Goal: Transaction & Acquisition: Book appointment/travel/reservation

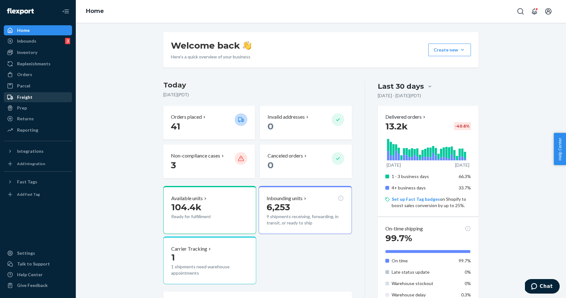
click at [25, 101] on div "Freight" at bounding box center [37, 97] width 67 height 9
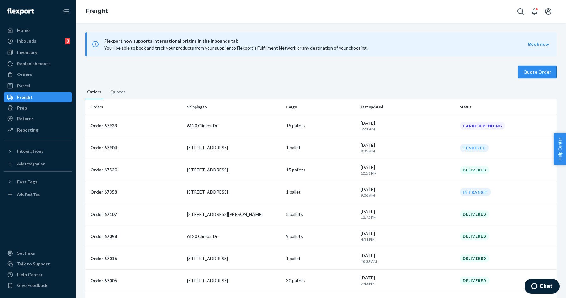
click at [533, 71] on button "Quote Order" at bounding box center [537, 72] width 39 height 13
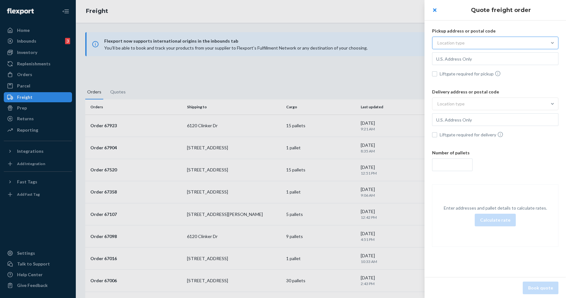
click at [454, 41] on div "Location type" at bounding box center [451, 43] width 27 height 6
click at [406, 43] on input "Location type" at bounding box center [406, 43] width 0 height 0
click at [454, 61] on div "Commercial" at bounding box center [495, 58] width 124 height 13
click at [406, 43] on input "option Commercial focused, 1 of 3. 3 results available. Use Up and Down to choo…" at bounding box center [406, 43] width 0 height 0
click at [456, 60] on input "text" at bounding box center [495, 58] width 126 height 13
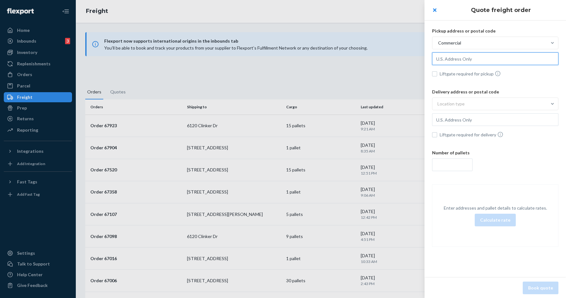
paste input "Western Post 4600 E Wall St Ontario, CA 91761"
click at [458, 100] on div "Location type" at bounding box center [489, 103] width 114 height 11
click at [406, 104] on input "Location type" at bounding box center [406, 104] width 0 height 0
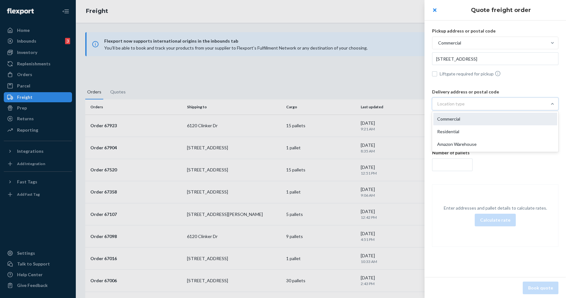
type input "4600 E Wall St, Ontario, CA, 91761, US"
click at [456, 121] on div "Commercial" at bounding box center [495, 119] width 124 height 13
click at [406, 104] on input "option Commercial focused, 1 of 3. 3 results available. Use Up and Down to choo…" at bounding box center [406, 104] width 0 height 0
click at [455, 65] on input "text" at bounding box center [495, 58] width 126 height 13
paste input "Microcenter 2701 Charter St Columbus, OH 43228"
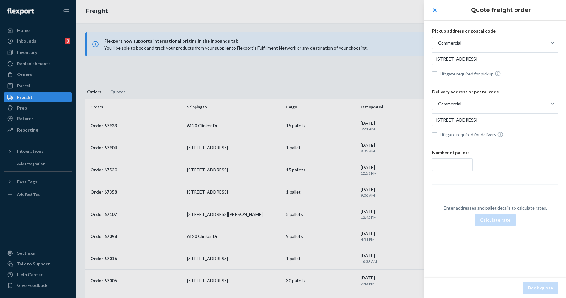
type input "2701 Charter St, Columbus, OH, 43228, US"
click at [453, 169] on input "number" at bounding box center [452, 165] width 40 height 13
type input "1"
click at [491, 180] on div "Pickup address or postal code Commercial 4600 E Wall St, Ontario, CA, 91761, US…" at bounding box center [496, 137] width 142 height 245
click at [491, 216] on button "Calculate rate" at bounding box center [495, 220] width 41 height 13
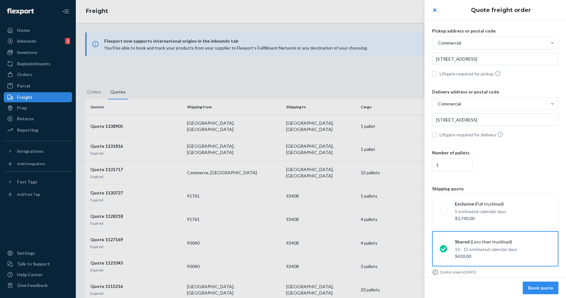
scroll to position [10, 0]
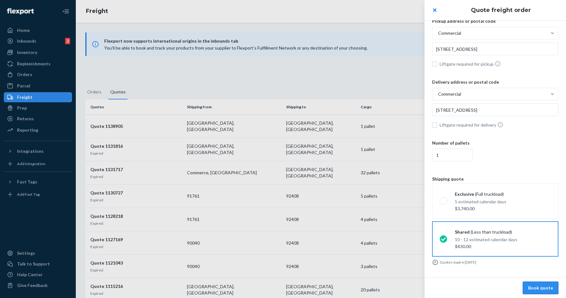
click at [551, 289] on button "Book quote" at bounding box center [541, 288] width 36 height 13
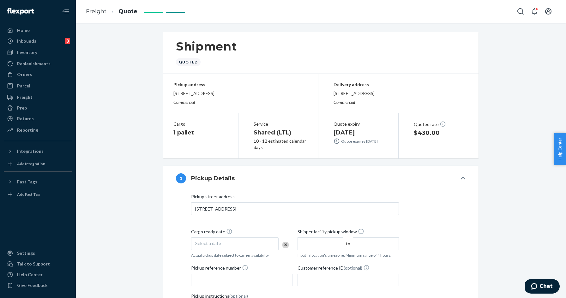
scroll to position [72, 0]
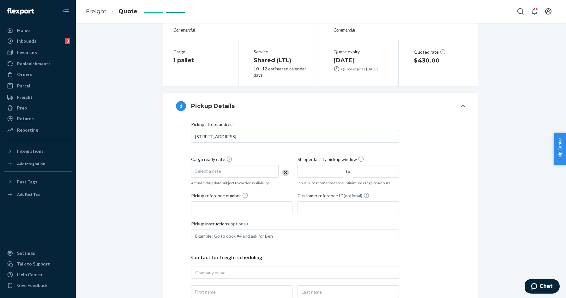
click at [232, 167] on div "Select a date" at bounding box center [235, 171] width 88 height 13
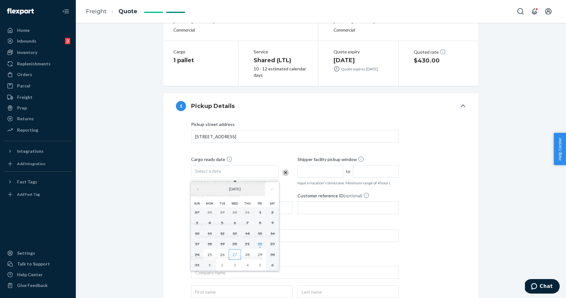
click at [234, 255] on abbr "27" at bounding box center [235, 254] width 4 height 5
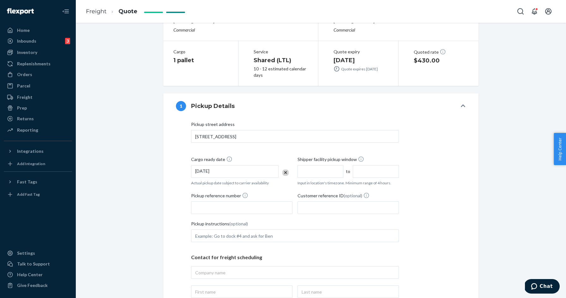
click at [311, 175] on input "text" at bounding box center [321, 171] width 46 height 13
click at [317, 154] on div "Pickup street address 4600 E Wall St, Ontario, CA, 91761, US Cargo ready date 8…" at bounding box center [295, 218] width 208 height 195
click at [308, 167] on input "text" at bounding box center [321, 171] width 46 height 13
type input "7:00 AM"
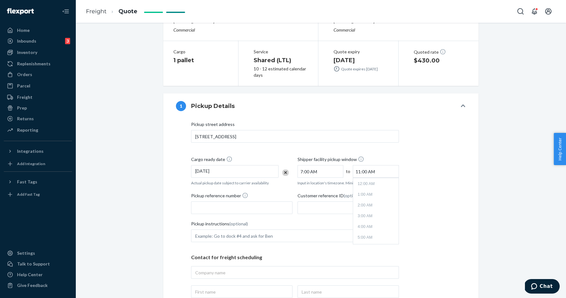
click at [362, 175] on input "11:00 AM" at bounding box center [376, 171] width 46 height 13
click at [366, 239] on li "2:00 PM" at bounding box center [375, 243] width 43 height 9
type input "2:00 PM"
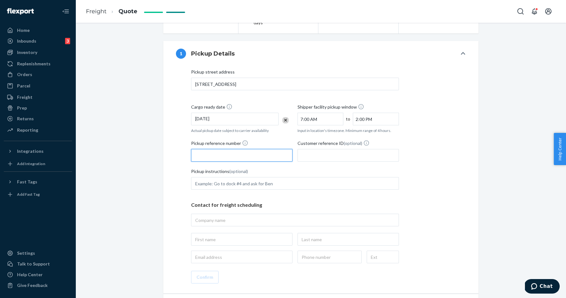
click at [270, 152] on input "Pickup reference number" at bounding box center [241, 155] width 101 height 13
paste input "replace the PO"
paste input "5276"
type input "PO05276"
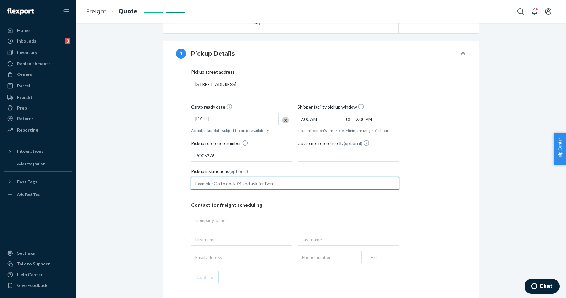
click at [279, 178] on input "Pickup instructions (optional)" at bounding box center [295, 183] width 208 height 13
type input "Try to avoid 11:30 to 12:30 time period for pick up"
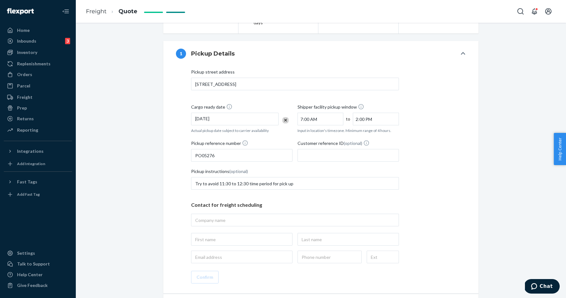
click at [365, 121] on input "2:00 PM" at bounding box center [376, 119] width 46 height 13
click at [368, 169] on li "3:00 PM" at bounding box center [375, 169] width 43 height 9
type input "3:00 PM"
click at [327, 120] on input "7:00 AM" at bounding box center [321, 119] width 46 height 13
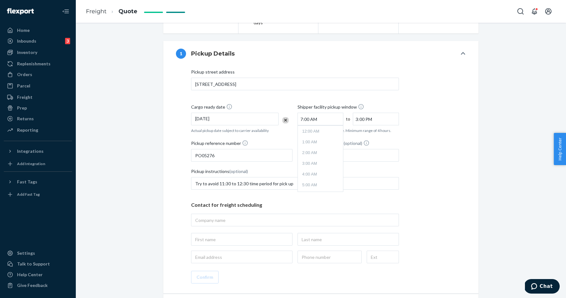
scroll to position [48, 0]
click at [322, 166] on li "8:00 AM" at bounding box center [320, 169] width 43 height 9
click at [322, 121] on input "8:00 AM" at bounding box center [321, 119] width 46 height 13
click at [318, 151] on li "7:00 AM" at bounding box center [320, 147] width 43 height 9
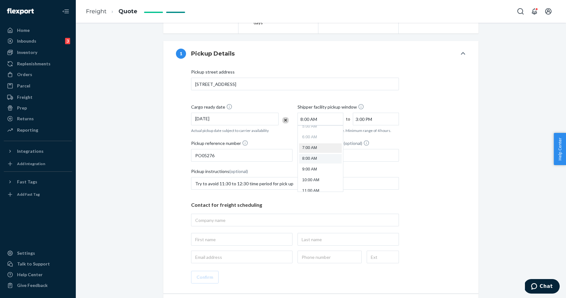
type input "7:00 AM"
click at [338, 118] on input "7:00 AM" at bounding box center [321, 119] width 46 height 13
click at [320, 156] on li "7:00 AM" at bounding box center [320, 158] width 43 height 9
click at [370, 121] on input "3:00 PM" at bounding box center [376, 119] width 46 height 13
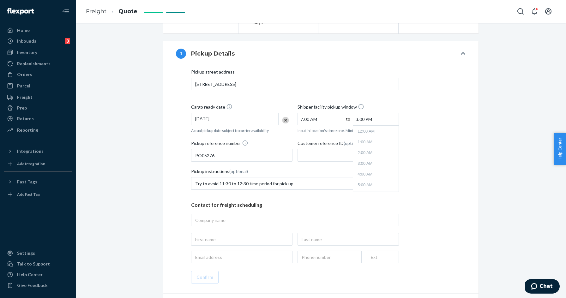
scroll to position [134, 0]
click at [370, 149] on li "2:00 PM" at bounding box center [375, 147] width 43 height 9
type input "2:00 PM"
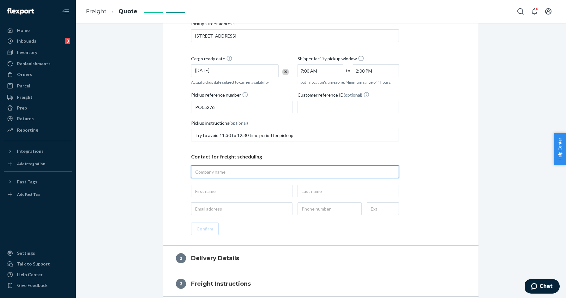
click at [270, 169] on input "text" at bounding box center [295, 172] width 208 height 13
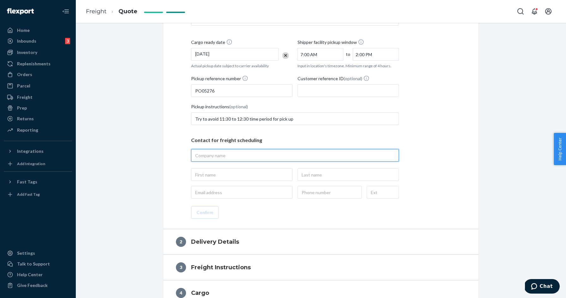
scroll to position [202, 0]
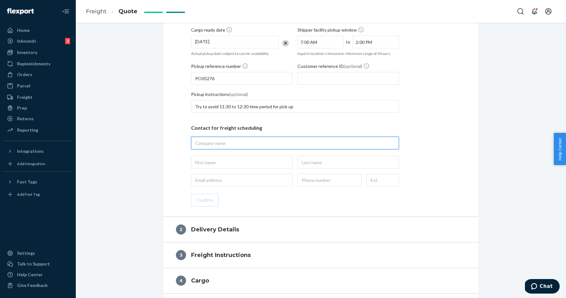
paste input "Western Post"
type input "Western Post"
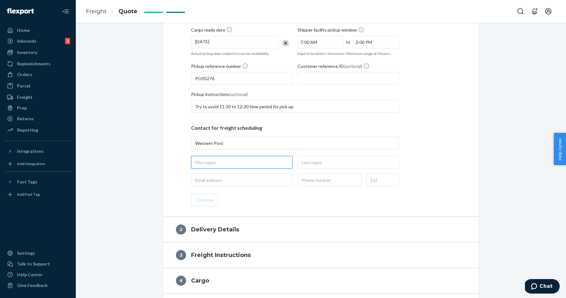
click at [239, 159] on input "text" at bounding box center [241, 162] width 101 height 13
click at [234, 163] on input "text" at bounding box center [241, 162] width 101 height 13
type input "Western Post, 4600 E Wall St, Ontario, CA, 91761, US"
click at [234, 165] on input "text" at bounding box center [241, 162] width 101 height 13
paste input "Guy Yang"
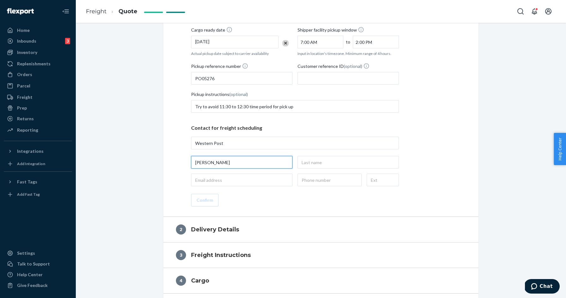
drag, startPoint x: 203, startPoint y: 162, endPoint x: 232, endPoint y: 161, distance: 28.1
click at [232, 161] on input "Guy Yang" at bounding box center [241, 162] width 101 height 13
type input "Guy"
click at [317, 166] on input "text" at bounding box center [348, 162] width 101 height 13
paste input "[PERSON_NAME]"
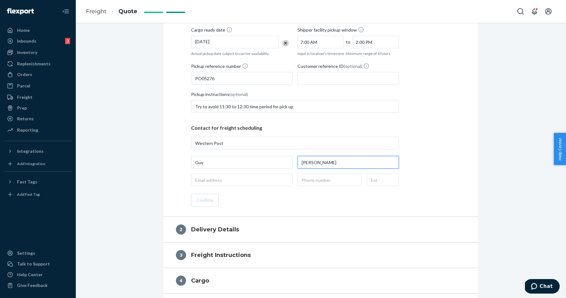
click at [304, 163] on input "[PERSON_NAME]" at bounding box center [348, 162] width 101 height 13
type input "[PERSON_NAME]"
click at [266, 182] on input "email" at bounding box center [241, 180] width 101 height 13
paste input "[EMAIL_ADDRESS][DOMAIN_NAME]"
type input "[EMAIL_ADDRESS][DOMAIN_NAME]"
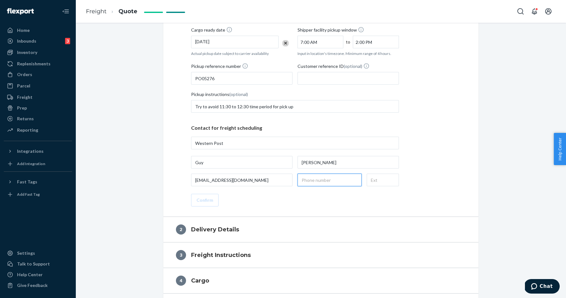
click at [339, 179] on input "text" at bounding box center [330, 180] width 64 height 13
paste input "(909) 563-3042"
type input "(909) 563-3042"
click at [333, 198] on div "Pickup street address Western Post, 4600 E Wall St, Ontario, CA, 91761, US Carg…" at bounding box center [321, 99] width 290 height 215
click at [213, 198] on button "Confirm" at bounding box center [204, 200] width 27 height 13
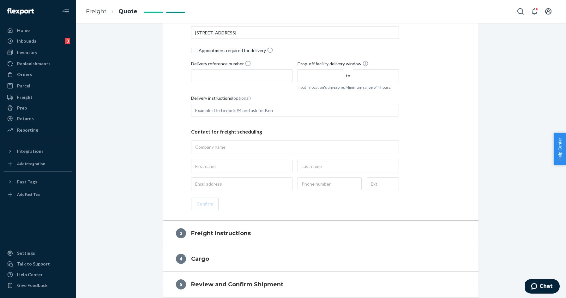
scroll to position [154, 0]
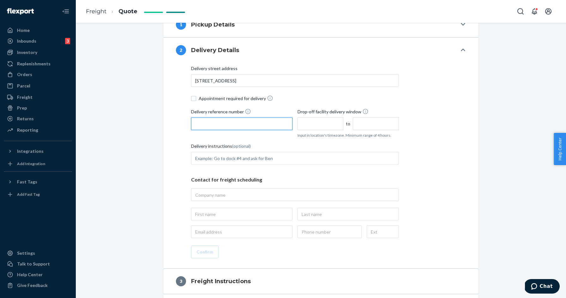
click at [240, 118] on input "Delivery reference number" at bounding box center [241, 124] width 101 height 13
paste input "Microcenter"
type input "Microcenter"
click at [325, 113] on span "Drop-off facility delivery window" at bounding box center [333, 112] width 71 height 9
click at [325, 117] on span "Drop-off facility delivery window" at bounding box center [333, 112] width 71 height 9
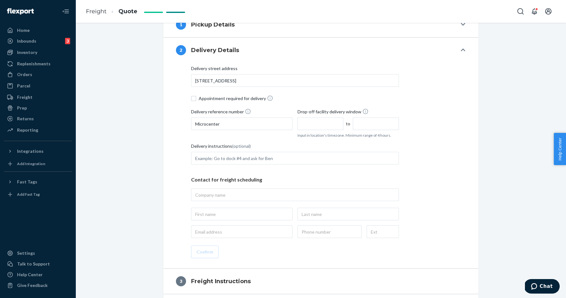
click at [324, 124] on input "text" at bounding box center [321, 124] width 46 height 13
type input "8:00 AM"
click at [365, 125] on input "12:00 PM" at bounding box center [376, 124] width 46 height 13
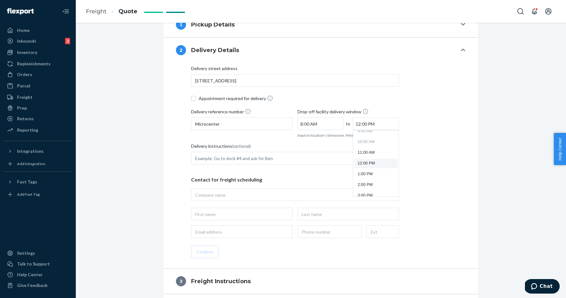
click at [367, 179] on ul "12:00 AM 1:00 AM 2:00 AM 3:00 AM 4:00 AM 5:00 AM 6:00 AM 7:00 AM 8:00 AM 9:00 A…" at bounding box center [375, 163] width 45 height 66
click at [368, 184] on li "2:00 PM" at bounding box center [375, 184] width 43 height 9
type input "2:00 PM"
click at [372, 156] on input "Delivery instructions (optional)" at bounding box center [295, 158] width 208 height 13
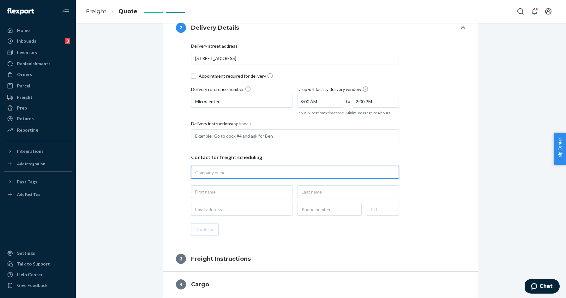
click at [233, 166] on input "text" at bounding box center [295, 172] width 208 height 13
paste input "Microcenter"
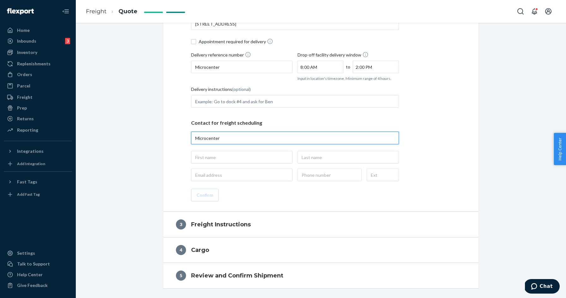
paste input "Rob Sabol rsabol@microcenter.com +1 614-334-1516"
drag, startPoint x: 220, startPoint y: 138, endPoint x: 228, endPoint y: 138, distance: 7.6
click at [228, 138] on input "Microcenter Rob Sabol rsabol@microcenter.com +1 614-334-1516" at bounding box center [295, 138] width 208 height 13
type input "Microcenter Sabol rsabol@microcenter.com +1 614-334-1516"
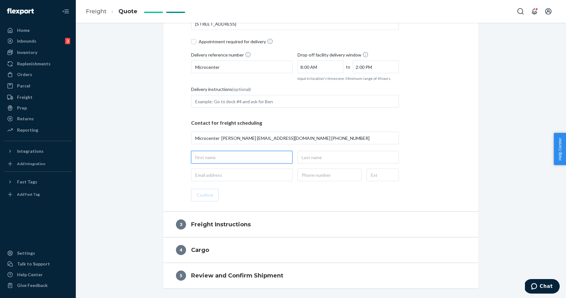
type input "Microcenter Sabol rsabol@microcenter.com +1 614-334-1516, 2701 Charter St, Colu…"
click at [226, 153] on input "text" at bounding box center [241, 157] width 101 height 13
paste input "[PERSON_NAME]"
type input "[PERSON_NAME]"
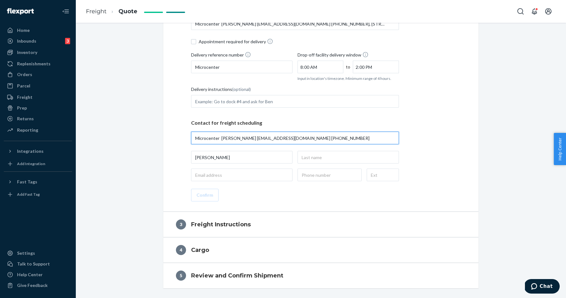
drag, startPoint x: 222, startPoint y: 137, endPoint x: 231, endPoint y: 137, distance: 9.2
click at [231, 137] on input "Microcenter Sabol rsabol@microcenter.com +1 614-334-1516" at bounding box center [295, 138] width 208 height 13
type input "Microcenter rsabol@microcenter.com +1 614-334-1516"
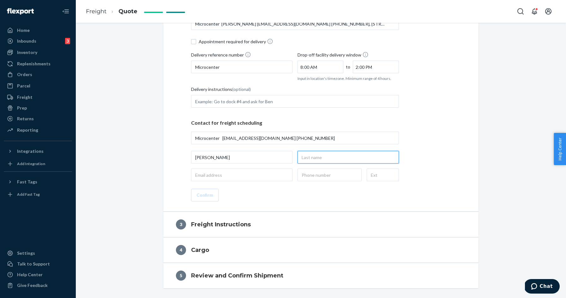
type input "Microcenter rsabol@microcenter.com +1 614-334-1516, 2701 Charter St, Columbus, …"
click at [319, 156] on input "text" at bounding box center [348, 157] width 101 height 13
paste input "[PERSON_NAME]"
type input "[PERSON_NAME]"
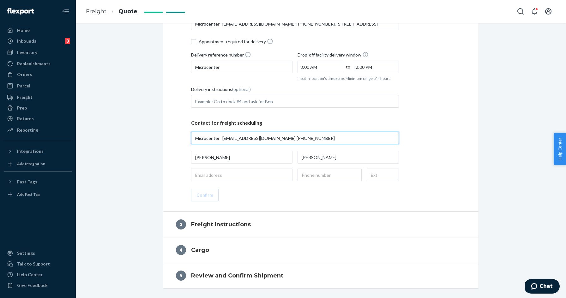
drag, startPoint x: 271, startPoint y: 139, endPoint x: 222, endPoint y: 139, distance: 49.0
click at [222, 139] on input "Microcenter rsabol@microcenter.com +1 614-334-1516" at bounding box center [295, 138] width 208 height 13
type input "Microcenter +1 614-334-1516"
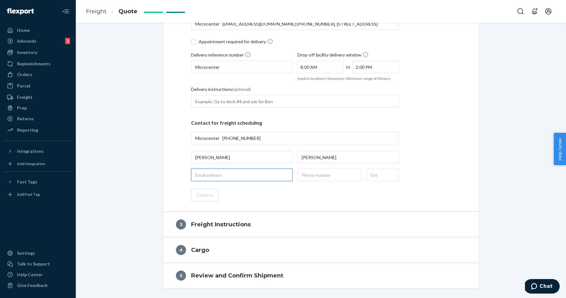
type input "Microcenter +1 614-334-1516, 2701 Charter St, Columbus, OH, 43228, US"
click at [248, 173] on input "email" at bounding box center [241, 175] width 101 height 13
paste input "[EMAIL_ADDRESS][DOMAIN_NAME]"
type input "[EMAIL_ADDRESS][DOMAIN_NAME]"
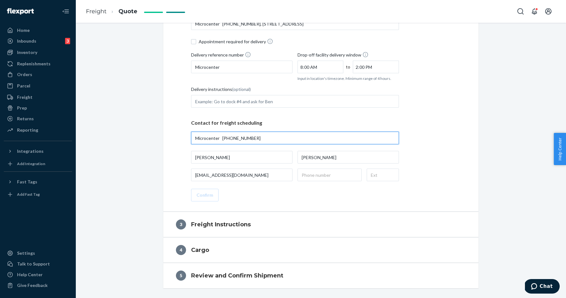
drag, startPoint x: 228, startPoint y: 139, endPoint x: 268, endPoint y: 139, distance: 40.1
click at [268, 139] on input "Microcenter +1 614-334-1516" at bounding box center [295, 138] width 208 height 13
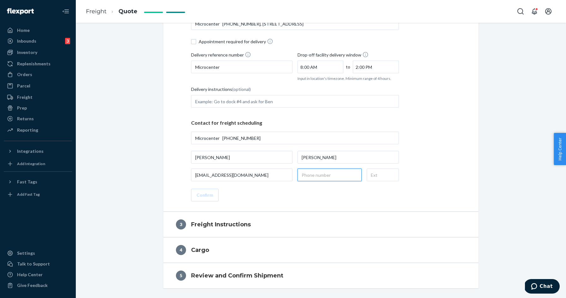
click at [316, 173] on input "text" at bounding box center [330, 175] width 64 height 13
paste input "(614) 334-1516"
type input "(614) 334-1516"
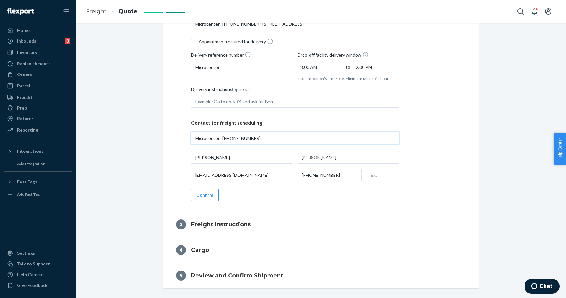
drag, startPoint x: 265, startPoint y: 134, endPoint x: 225, endPoint y: 138, distance: 40.3
click at [225, 138] on input "Microcenter +1 614-334-1516" at bounding box center [295, 138] width 208 height 13
drag, startPoint x: 220, startPoint y: 138, endPoint x: 262, endPoint y: 136, distance: 41.4
click at [261, 138] on input "Microcenter +1 614-334-1516" at bounding box center [295, 138] width 208 height 13
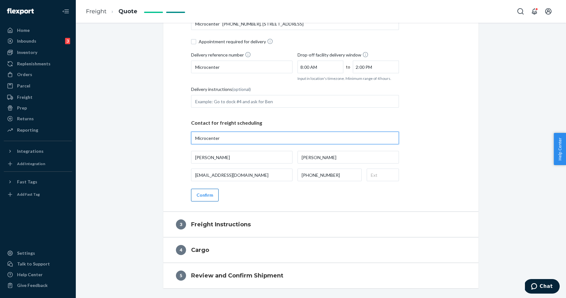
type input "Microcenter"
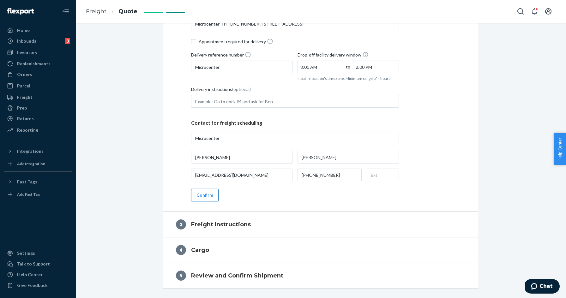
type input "Microcenter, 2701 Charter St, Columbus, OH, 43228, US"
click at [205, 189] on button "Confirm" at bounding box center [204, 195] width 27 height 13
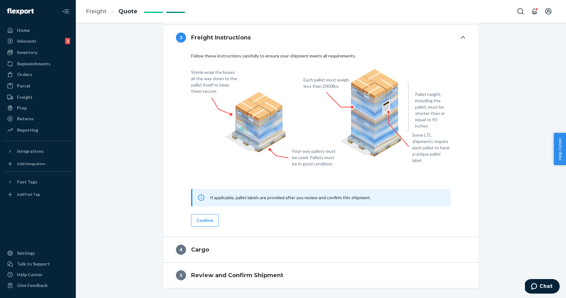
scroll to position [192, 0]
click at [211, 220] on button "Confirm" at bounding box center [204, 220] width 27 height 13
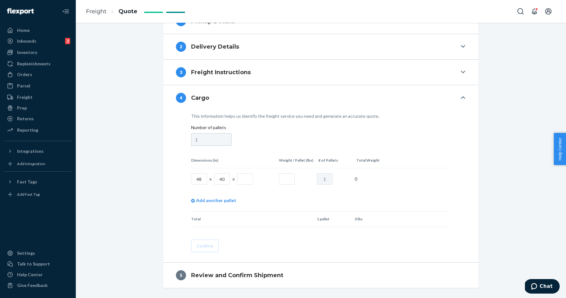
click at [245, 181] on input "text" at bounding box center [245, 178] width 16 height 11
type input "70"
click at [286, 178] on input "text" at bounding box center [287, 178] width 16 height 11
type input "800"
click at [210, 247] on button "Confirm" at bounding box center [204, 246] width 27 height 13
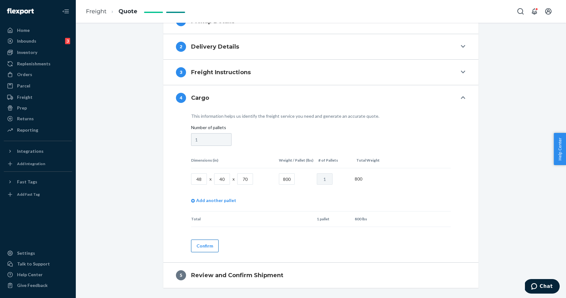
scroll to position [147, 0]
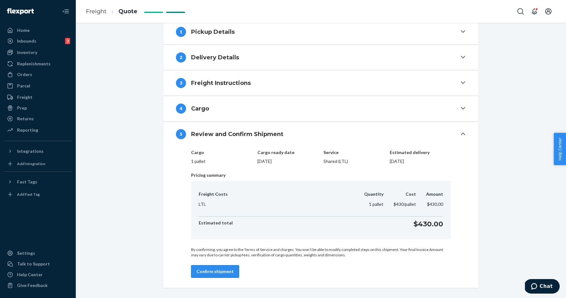
click at [200, 272] on button "Confirm shipment" at bounding box center [215, 271] width 48 height 13
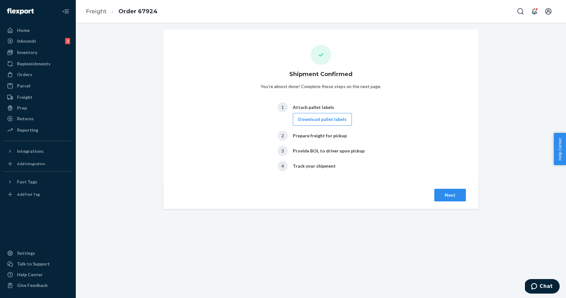
click at [326, 130] on div "1 Attach pallet labels Download pallet labels 2 Prepare freight for pickup 3 Pr…" at bounding box center [321, 137] width 87 height 74
click at [330, 123] on button "Download pallet labels" at bounding box center [322, 119] width 59 height 13
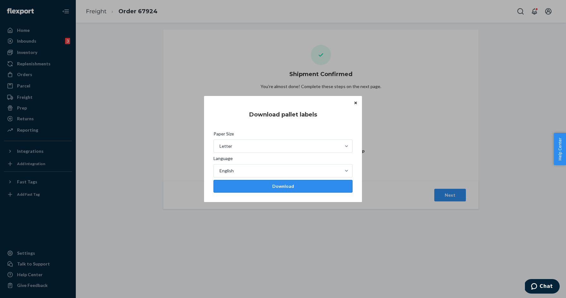
click at [291, 185] on div "Download" at bounding box center [283, 186] width 128 height 6
click at [358, 105] on button "Close" at bounding box center [356, 102] width 6 height 7
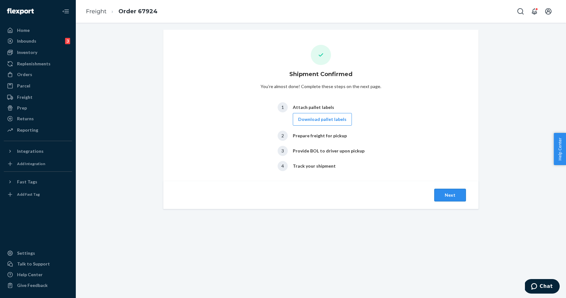
click at [439, 194] on button "Next" at bounding box center [450, 195] width 32 height 13
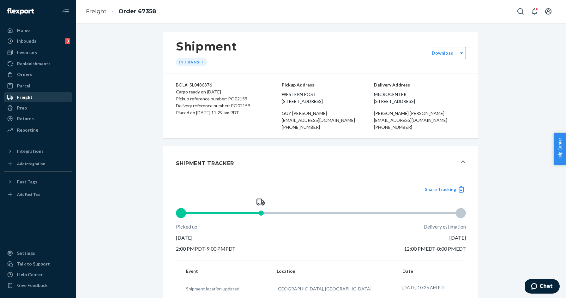
click at [37, 96] on div "Freight" at bounding box center [37, 97] width 67 height 9
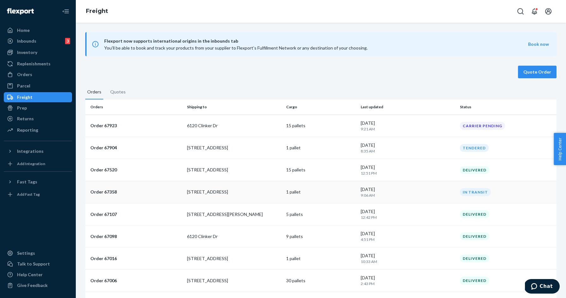
click at [374, 193] on p "9:06 AM" at bounding box center [408, 195] width 94 height 5
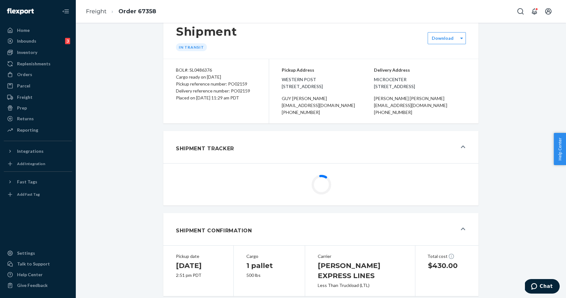
scroll to position [13, 0]
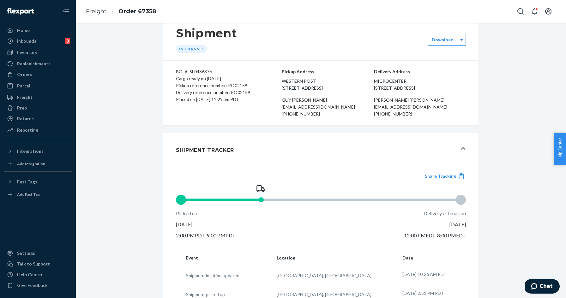
drag, startPoint x: 283, startPoint y: 81, endPoint x: 330, endPoint y: 96, distance: 49.9
click at [330, 92] on span "Western Post [STREET_ADDRESS]" at bounding box center [328, 85] width 92 height 14
copy span "Western Post [STREET_ADDRESS]"
drag, startPoint x: 376, startPoint y: 82, endPoint x: 437, endPoint y: 94, distance: 61.6
click at [437, 92] on span "Microcenter [STREET_ADDRESS]" at bounding box center [420, 85] width 92 height 14
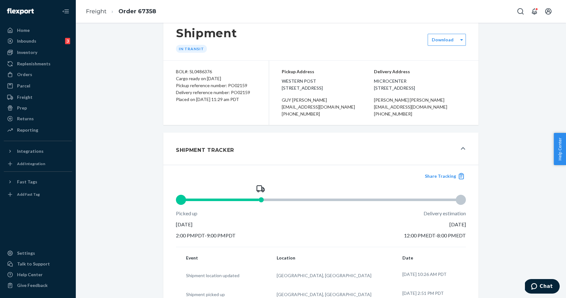
drag, startPoint x: 377, startPoint y: 80, endPoint x: 426, endPoint y: 95, distance: 50.9
click at [426, 92] on span "Microcenter [STREET_ADDRESS]" at bounding box center [420, 85] width 92 height 14
copy span "Microcenter [STREET_ADDRESS]"
drag, startPoint x: 282, startPoint y: 80, endPoint x: 323, endPoint y: 80, distance: 40.8
click at [323, 80] on span "Western Post [STREET_ADDRESS]" at bounding box center [328, 85] width 92 height 14
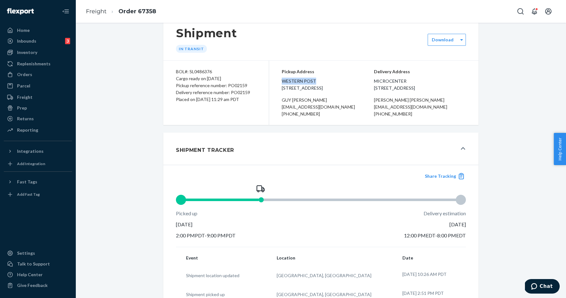
copy span "Western Post"
drag, startPoint x: 281, startPoint y: 105, endPoint x: 311, endPoint y: 105, distance: 30.3
click at [311, 105] on div "Pickup Address Western Post [STREET_ADDRESS][PERSON_NAME][EMAIL_ADDRESS][DOMAIN…" at bounding box center [373, 93] width 209 height 64
copy div "[PERSON_NAME]"
drag, startPoint x: 280, startPoint y: 116, endPoint x: 371, endPoint y: 116, distance: 91.3
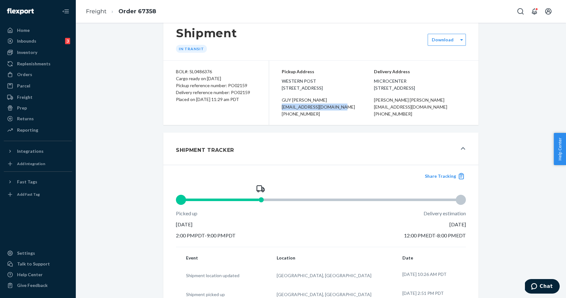
click at [371, 116] on div "Pickup Address Western Post [STREET_ADDRESS][PERSON_NAME][EMAIL_ADDRESS][DOMAIN…" at bounding box center [373, 93] width 209 height 64
copy div "[EMAIL_ADDRESS][DOMAIN_NAME]"
drag, startPoint x: 288, startPoint y: 123, endPoint x: 334, endPoint y: 119, distance: 46.6
click at [334, 118] on div "[PHONE_NUMBER]" at bounding box center [328, 114] width 92 height 7
copy div "[PHONE_NUMBER]"
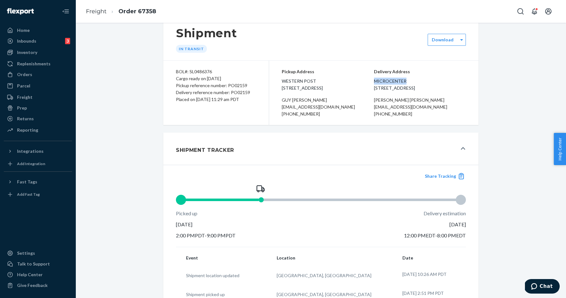
drag, startPoint x: 377, startPoint y: 81, endPoint x: 414, endPoint y: 79, distance: 37.0
click at [414, 79] on span "Microcenter [STREET_ADDRESS]" at bounding box center [420, 85] width 92 height 14
copy span "Microcenter"
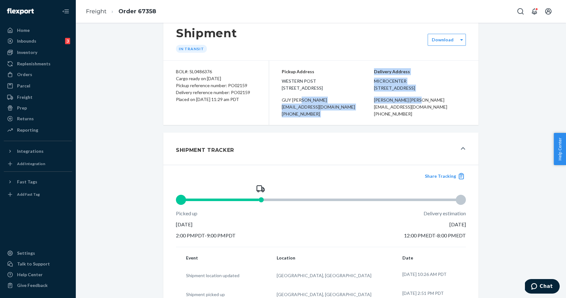
drag, startPoint x: 375, startPoint y: 106, endPoint x: 423, endPoint y: 106, distance: 47.4
click at [423, 106] on div "Pickup Address Western Post [STREET_ADDRESS][PERSON_NAME][EMAIL_ADDRESS][DOMAIN…" at bounding box center [373, 93] width 209 height 64
click at [423, 104] on div "[PERSON_NAME]" at bounding box center [420, 100] width 92 height 7
drag, startPoint x: 421, startPoint y: 106, endPoint x: 375, endPoint y: 107, distance: 46.4
click at [375, 107] on div "Pickup Address Western Post [STREET_ADDRESS][PERSON_NAME][EMAIL_ADDRESS][DOMAIN…" at bounding box center [373, 93] width 209 height 64
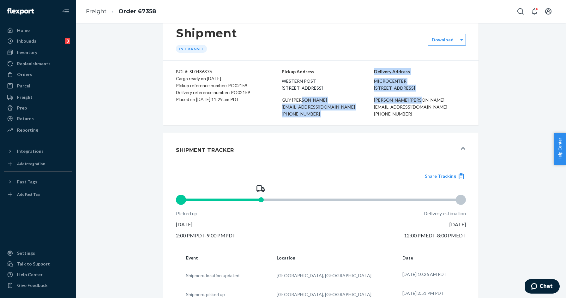
click at [374, 104] on div "[PERSON_NAME]" at bounding box center [328, 100] width 92 height 7
drag, startPoint x: 375, startPoint y: 107, endPoint x: 427, endPoint y: 123, distance: 54.8
click at [427, 123] on div "Pickup Address Western Post [STREET_ADDRESS][PERSON_NAME][EMAIL_ADDRESS][DOMAIN…" at bounding box center [373, 93] width 209 height 64
click at [427, 118] on div "[PHONE_NUMBER]" at bounding box center [420, 114] width 92 height 7
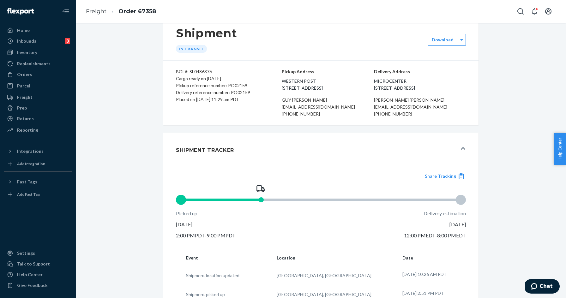
copy div "[PERSON_NAME] [EMAIL_ADDRESS][DOMAIN_NAME] [PHONE_NUMBER]"
drag, startPoint x: 423, startPoint y: 123, endPoint x: 377, endPoint y: 109, distance: 47.4
click at [377, 109] on div "[PERSON_NAME] [EMAIL_ADDRESS][DOMAIN_NAME] [PHONE_NUMBER]" at bounding box center [420, 107] width 92 height 21
